Goal: Information Seeking & Learning: Learn about a topic

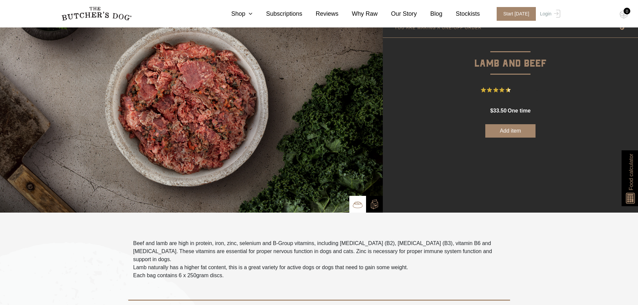
scroll to position [33, 0]
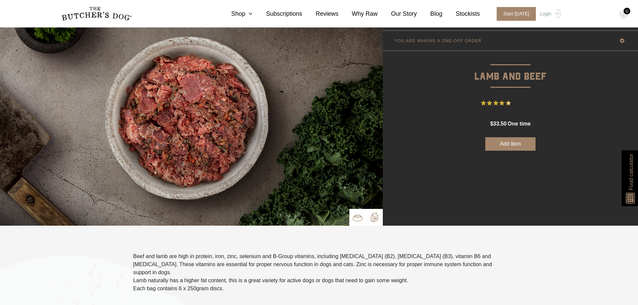
click at [372, 219] on img at bounding box center [374, 217] width 10 height 10
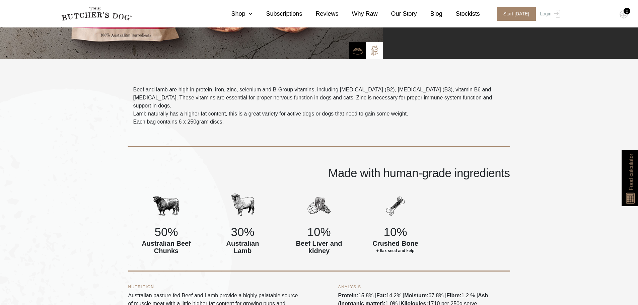
scroll to position [0, 0]
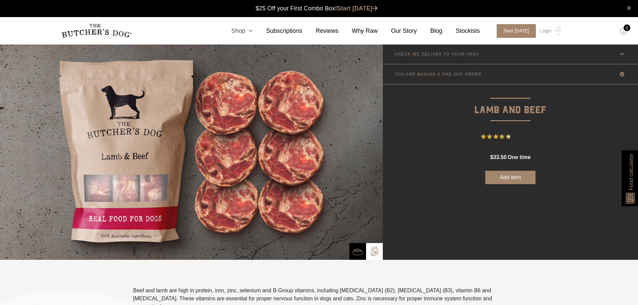
click at [253, 31] on icon at bounding box center [248, 31] width 7 height 6
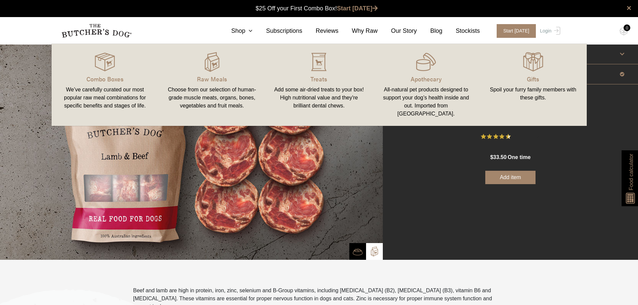
click at [331, 205] on img at bounding box center [191, 152] width 383 height 216
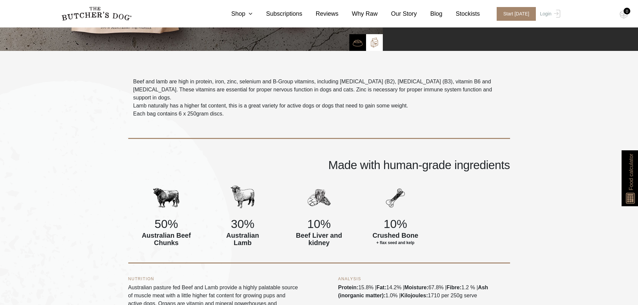
scroll to position [268, 0]
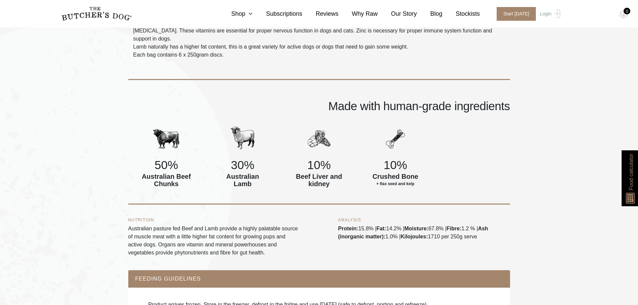
drag, startPoint x: 326, startPoint y: 153, endPoint x: 500, endPoint y: 156, distance: 174.2
click at [500, 156] on div "50% Australian Beef Chunks 30% Australian Lamb 10% Beef Liver and kidney 10% Cr…" at bounding box center [319, 164] width 382 height 79
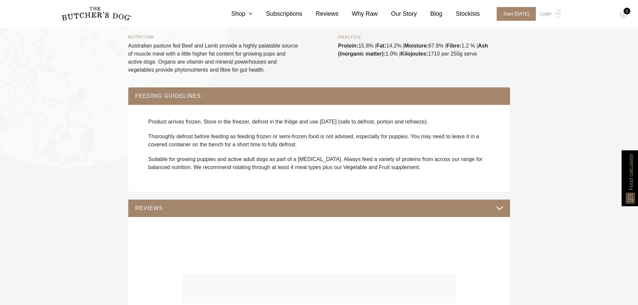
scroll to position [301, 0]
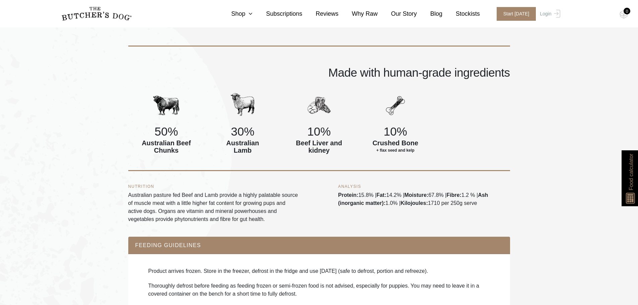
drag, startPoint x: 355, startPoint y: 122, endPoint x: 328, endPoint y: 102, distance: 33.2
click at [362, 102] on div "10% Crushed Bone + flax seed and kelp" at bounding box center [395, 124] width 76 height 65
click at [299, 102] on div "10% Beef Liver and kidney" at bounding box center [319, 124] width 76 height 65
drag, startPoint x: 317, startPoint y: 105, endPoint x: 169, endPoint y: 74, distance: 150.6
click at [279, 92] on div "50% Australian Beef Chunks 30% Australian Lamb 10% Beef Liver and kidney 10% Cr…" at bounding box center [319, 131] width 382 height 79
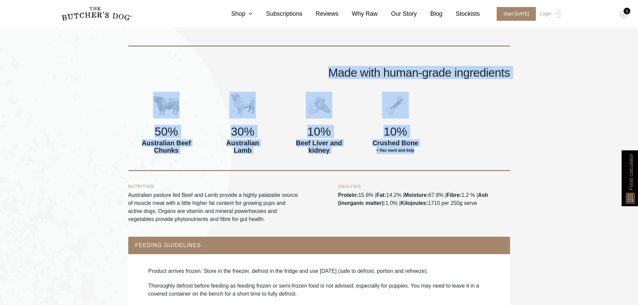
drag, startPoint x: 131, startPoint y: 47, endPoint x: 462, endPoint y: 149, distance: 346.3
click at [253, 15] on icon at bounding box center [248, 14] width 7 height 6
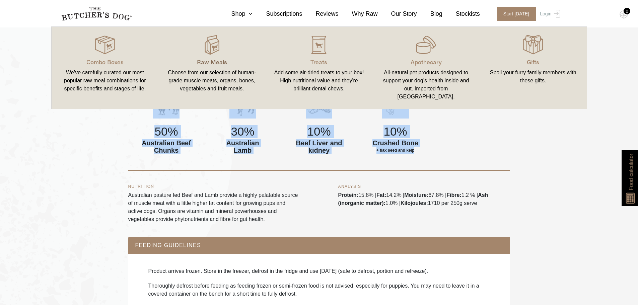
click at [211, 63] on p "Raw Meals" at bounding box center [211, 61] width 91 height 9
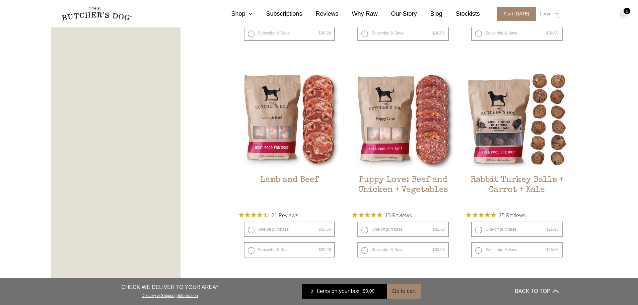
scroll to position [569, 0]
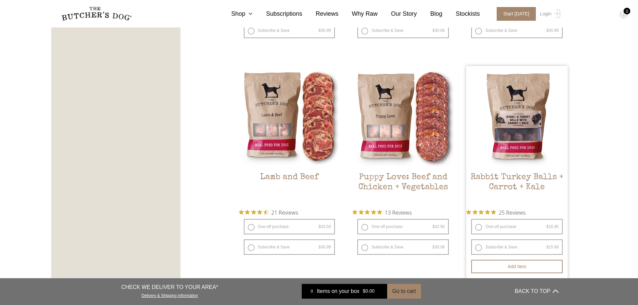
click at [518, 136] on img at bounding box center [516, 116] width 101 height 101
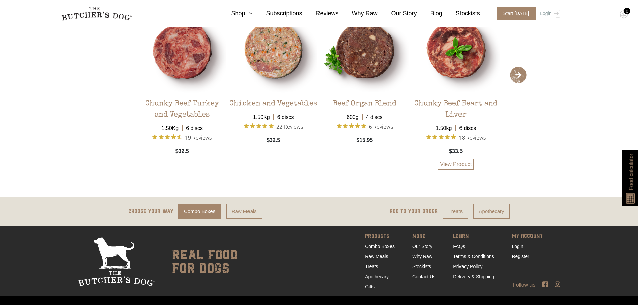
scroll to position [1344, 0]
